Goal: Task Accomplishment & Management: Manage account settings

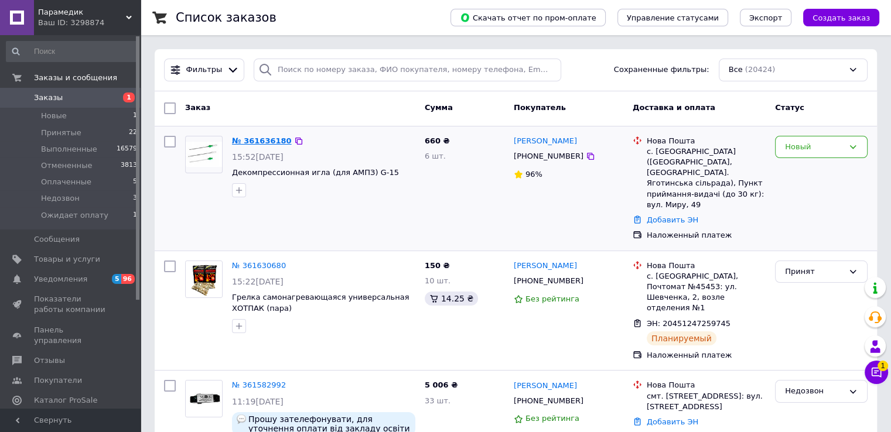
click at [258, 138] on link "№ 361636180" at bounding box center [262, 140] width 60 height 9
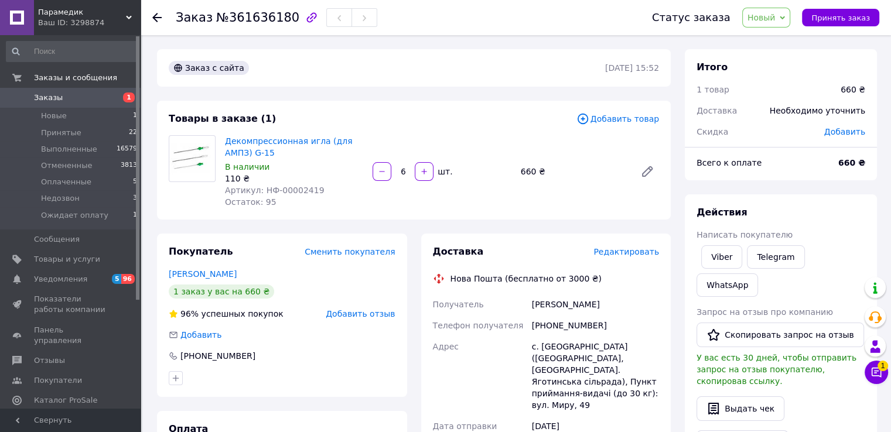
scroll to position [344, 0]
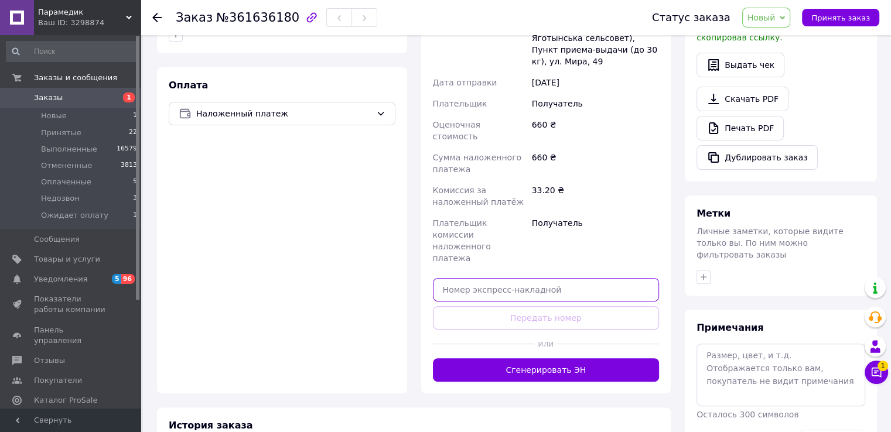
click at [561, 278] on input "text" at bounding box center [546, 289] width 227 height 23
paste input "20451247313486"
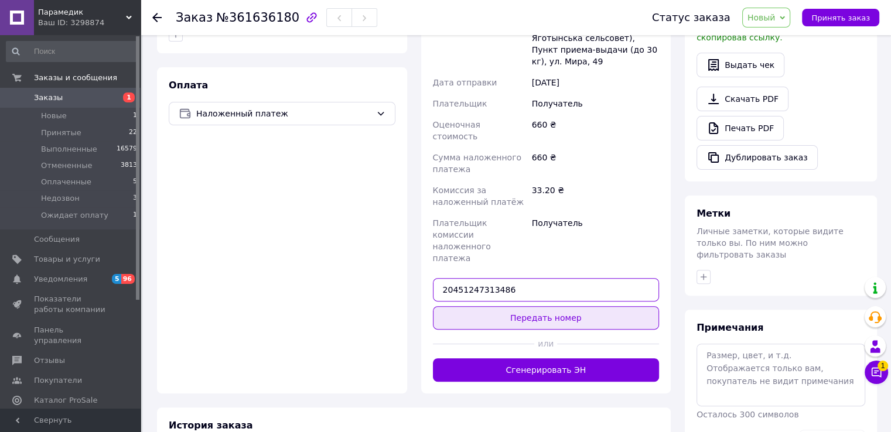
type input "20451247313486"
click at [558, 306] on button "Передать номер" at bounding box center [546, 317] width 227 height 23
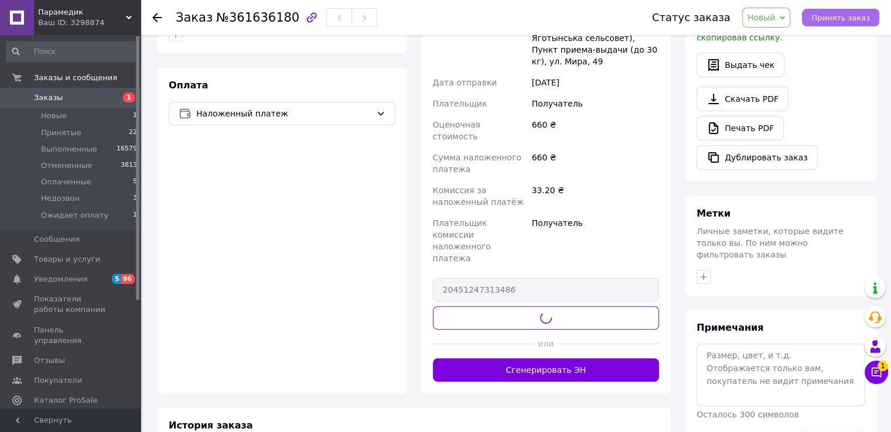
click at [830, 22] on span "Принять заказ" at bounding box center [840, 17] width 59 height 9
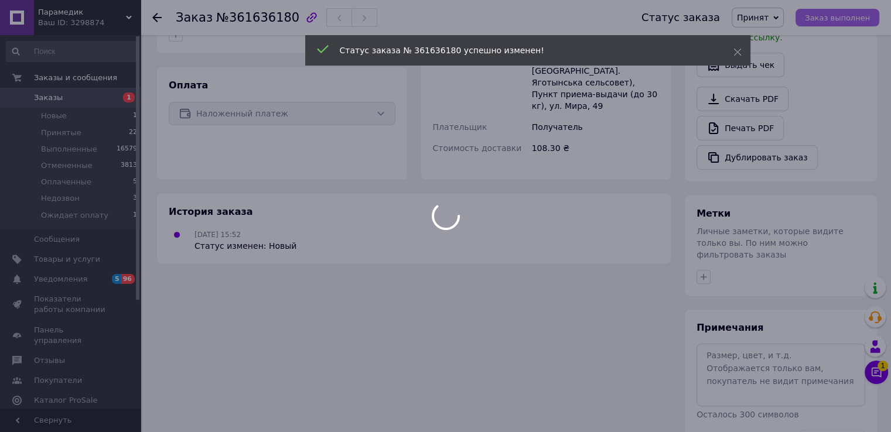
scroll to position [337, 0]
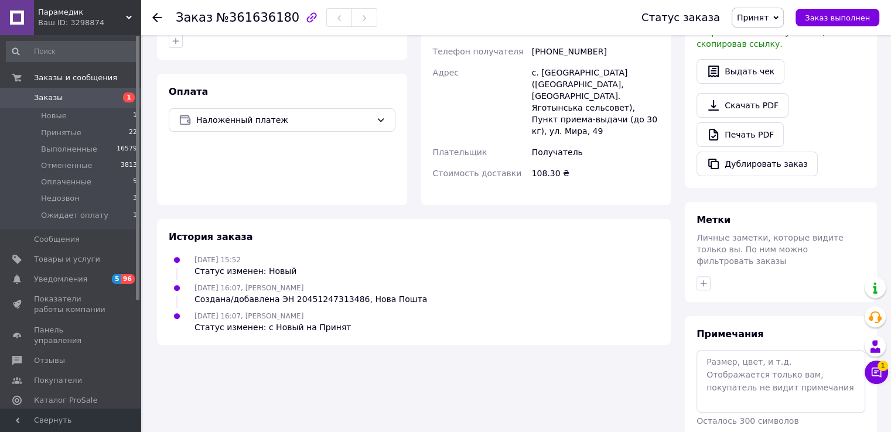
click at [73, 93] on span "Заказы" at bounding box center [71, 98] width 74 height 11
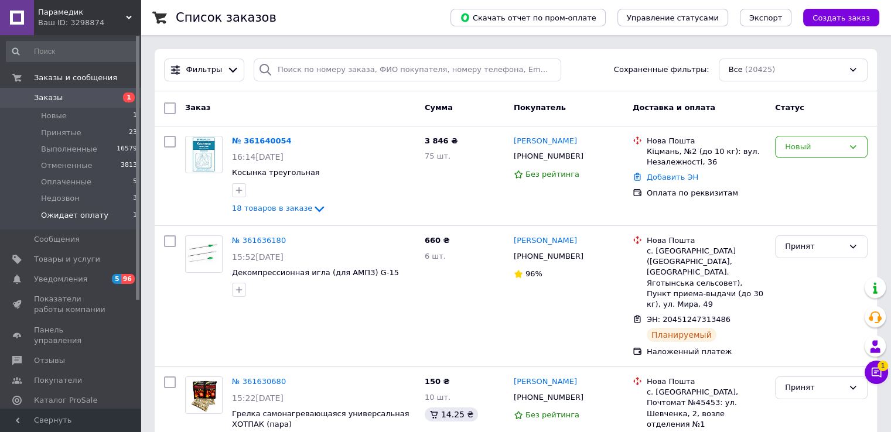
click at [54, 217] on span "Ожидает оплату" at bounding box center [74, 215] width 67 height 11
click at [96, 211] on span "Ожидает оплату" at bounding box center [74, 215] width 67 height 11
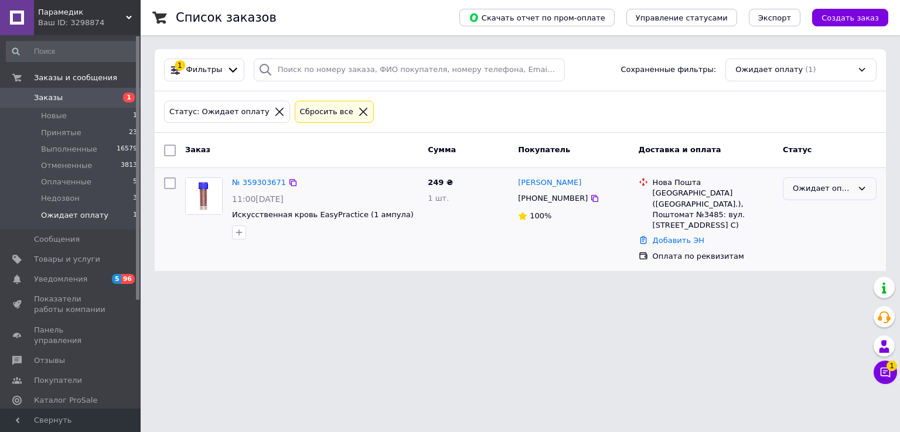
click at [811, 192] on div "Ожидает оплату" at bounding box center [822, 189] width 60 height 12
click at [822, 245] on li "Отменен" at bounding box center [829, 246] width 93 height 22
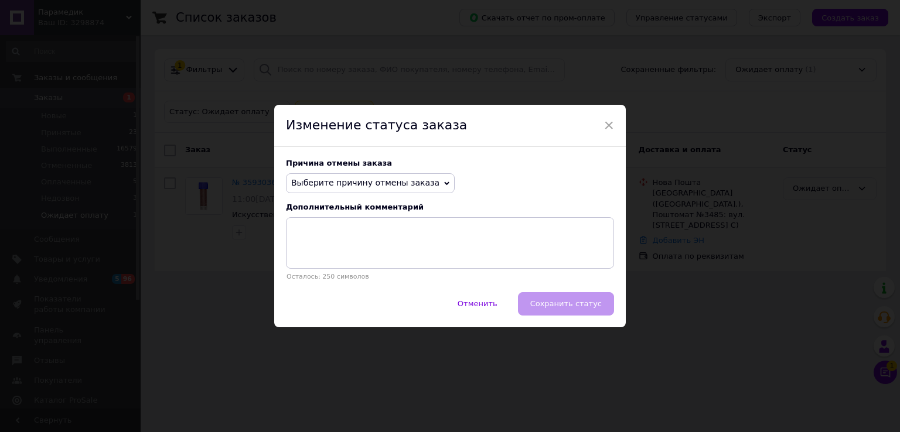
click at [418, 186] on span "Выберите причину отмены заказа" at bounding box center [370, 183] width 169 height 20
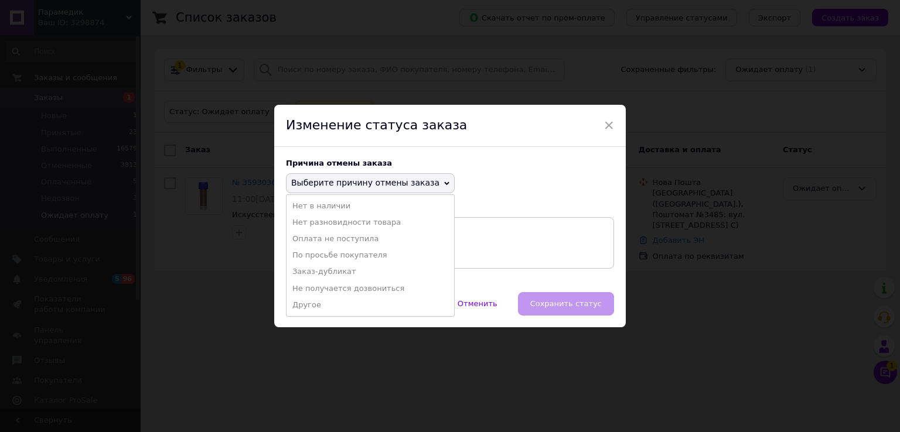
click at [363, 235] on li "Оплата не поступила" at bounding box center [369, 239] width 167 height 16
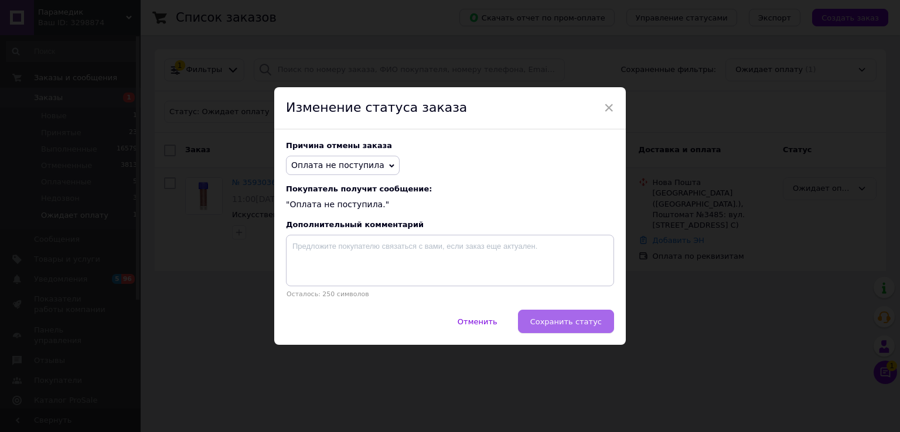
click at [585, 330] on button "Сохранить статус" at bounding box center [566, 321] width 96 height 23
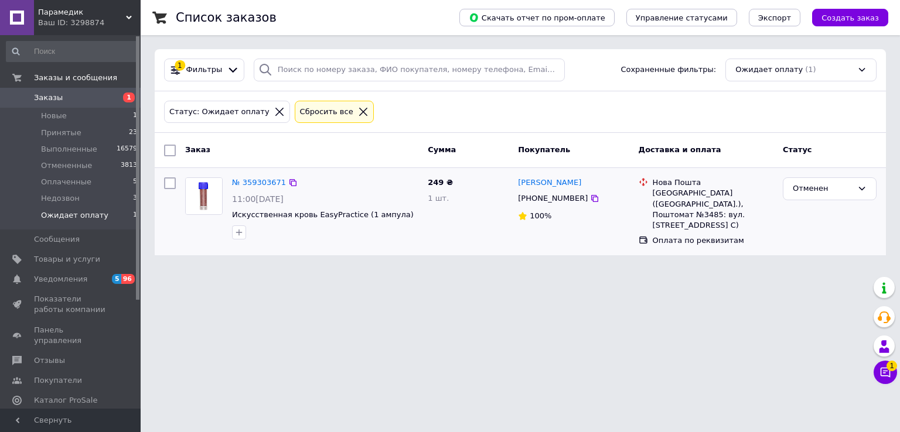
click at [794, 259] on div "Список заказов Скачать отчет по пром-оплате Управление статусами Экспорт Создат…" at bounding box center [520, 134] width 759 height 269
click at [883, 368] on icon at bounding box center [885, 373] width 12 height 12
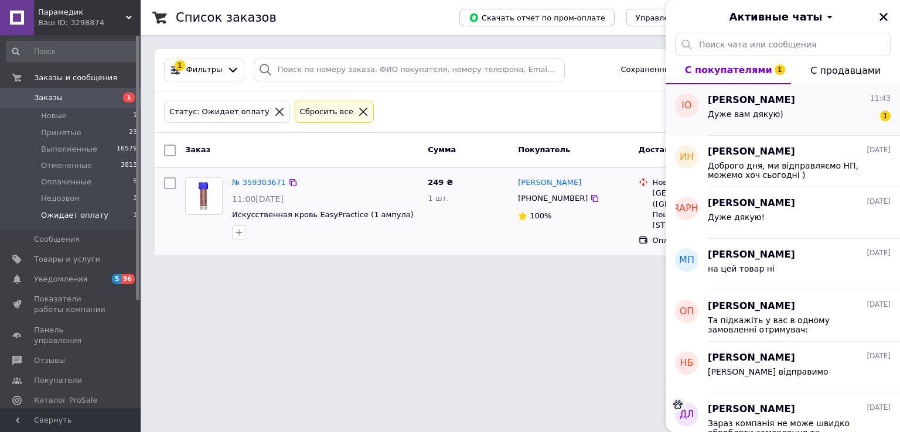
click at [755, 110] on span "Дуже вам дякую)" at bounding box center [745, 114] width 76 height 9
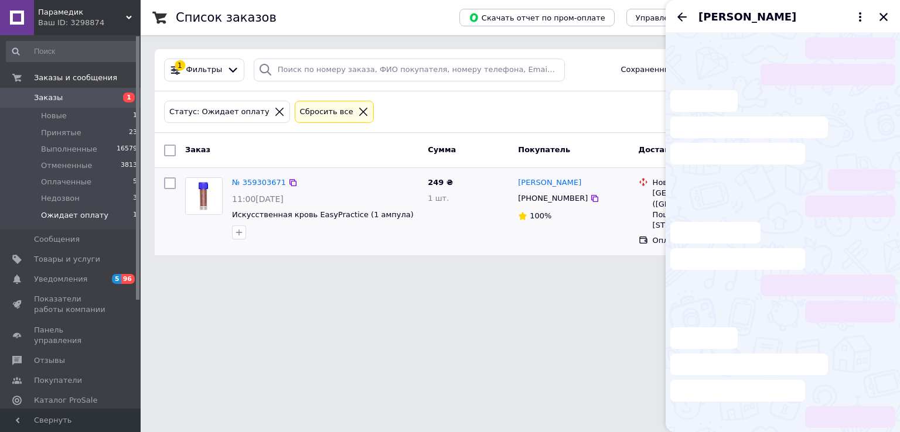
scroll to position [662, 0]
